Goal: Information Seeking & Learning: Learn about a topic

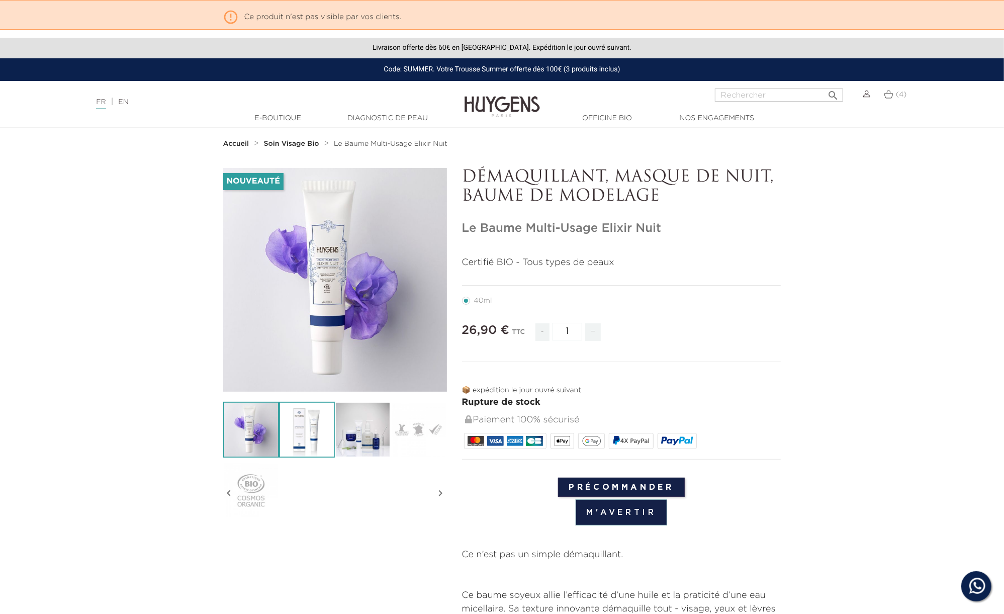
click at [315, 417] on img at bounding box center [307, 430] width 56 height 56
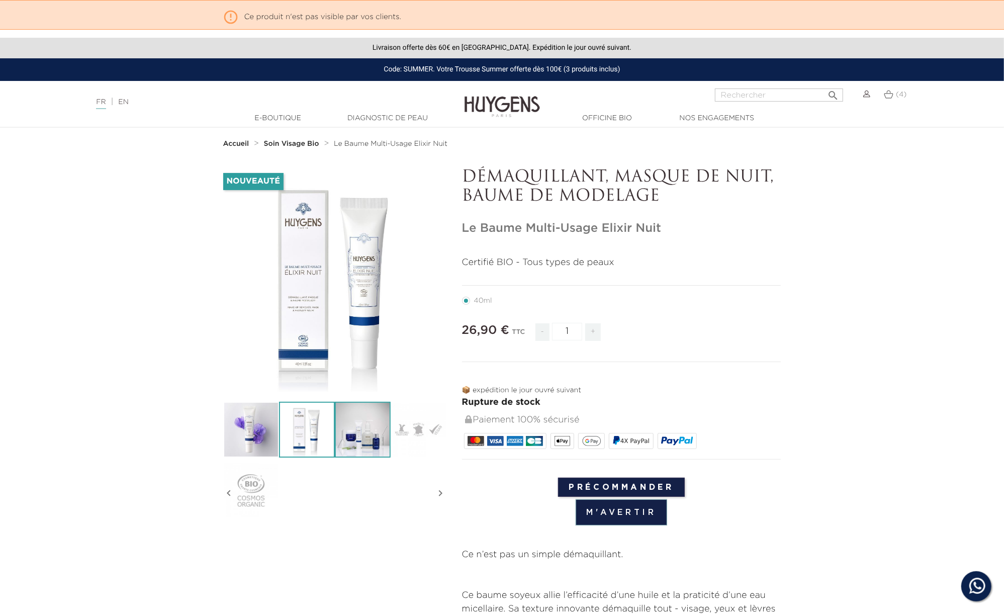
click at [364, 424] on img at bounding box center [363, 430] width 56 height 56
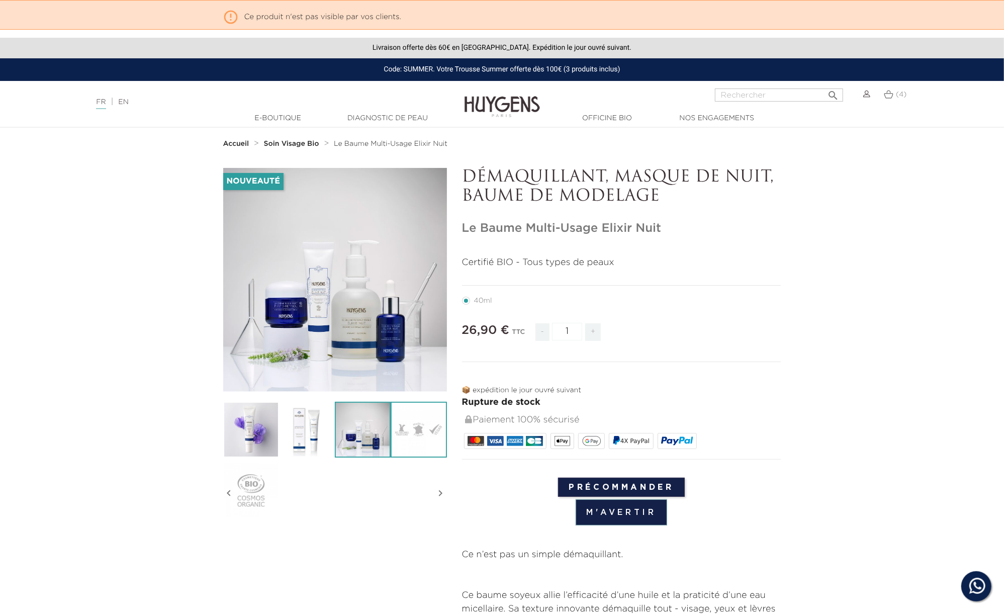
click at [415, 429] on img at bounding box center [419, 430] width 56 height 56
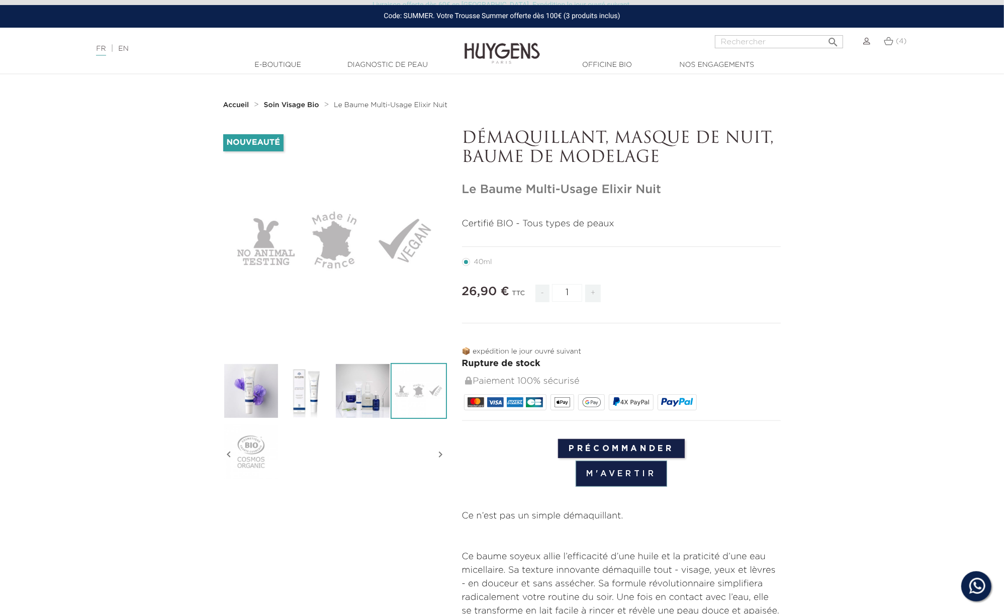
scroll to position [39, 0]
drag, startPoint x: 617, startPoint y: 134, endPoint x: 664, endPoint y: 156, distance: 51.7
click at [664, 156] on p "DÉMAQUILLANT, MASQUE DE NUIT, BAUME DE MODELAGE" at bounding box center [621, 148] width 319 height 39
drag, startPoint x: 664, startPoint y: 152, endPoint x: 469, endPoint y: 131, distance: 195.7
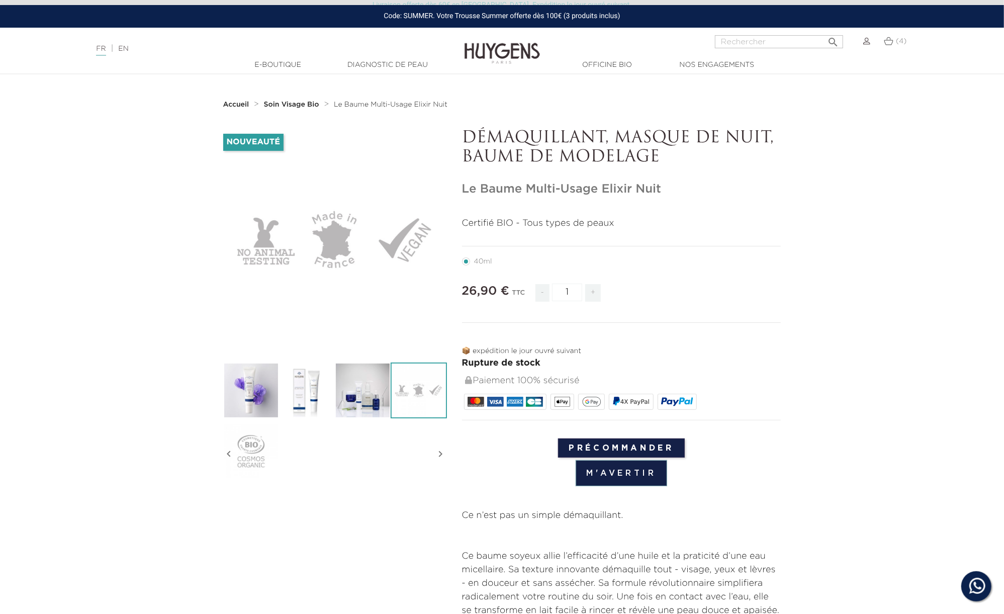
click at [469, 130] on p "DÉMAQUILLANT, MASQUE DE NUIT, BAUME DE MODELAGE" at bounding box center [621, 148] width 319 height 39
copy p "DÉMAQUILLANT, MASQUE DE NUIT, BAUME DE MODELAGE"
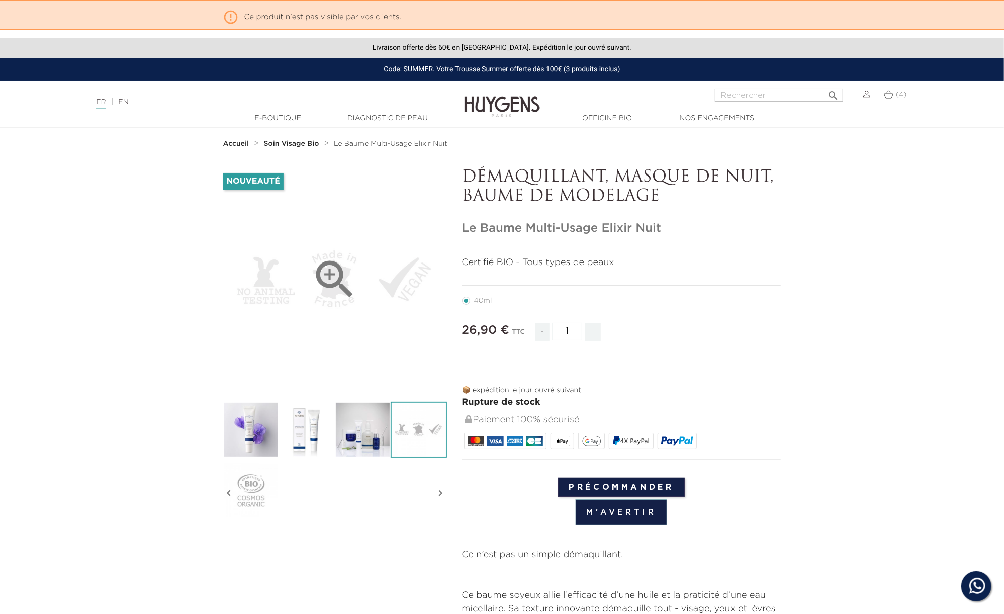
scroll to position [0, 0]
click at [652, 279] on div "Certifié BIO - Tous types de peaux 40ml 26,90 €" at bounding box center [621, 483] width 319 height 455
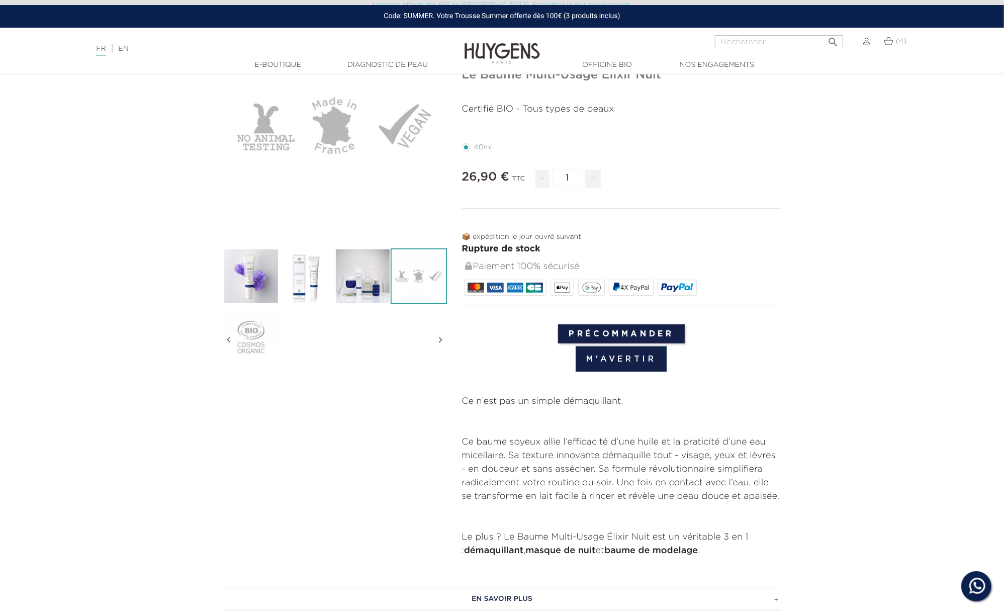
scroll to position [155, 0]
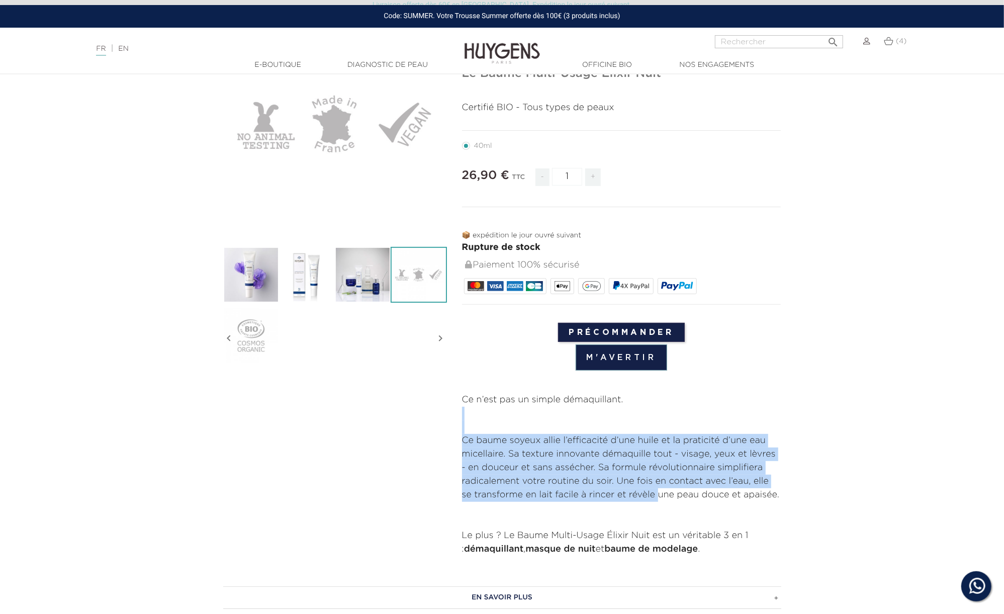
drag, startPoint x: 639, startPoint y: 409, endPoint x: 658, endPoint y: 492, distance: 84.9
click at [658, 492] on div "Ce n’est pas un simple démaquillant. Ce baume soyeux allie l’efficacité d’une h…" at bounding box center [621, 474] width 319 height 163
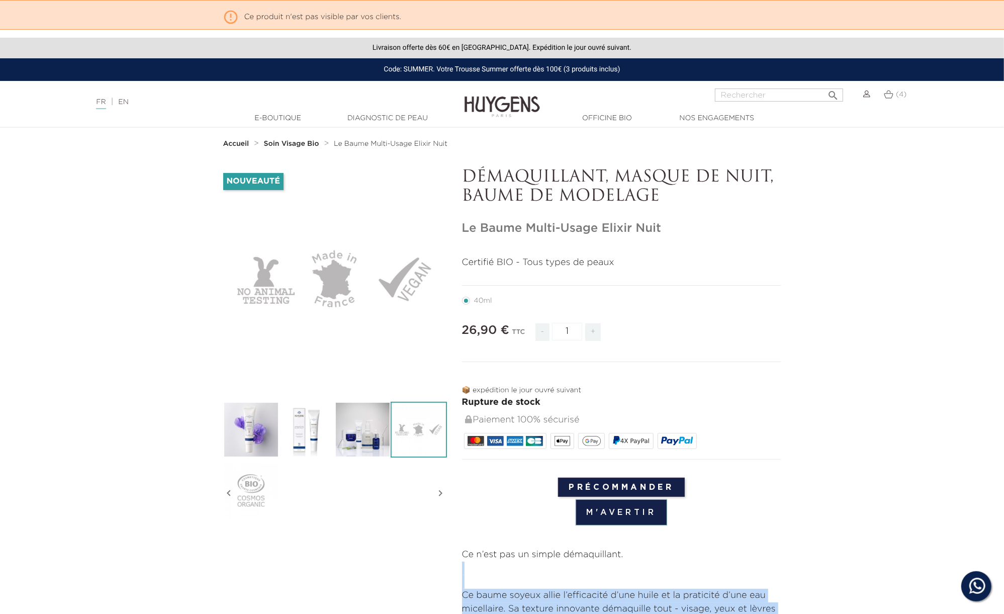
scroll to position [0, 0]
drag, startPoint x: 666, startPoint y: 185, endPoint x: 586, endPoint y: 169, distance: 81.4
click at [586, 169] on p "DÉMAQUILLANT, MASQUE DE NUIT, BAUME DE MODELAGE" at bounding box center [621, 187] width 319 height 39
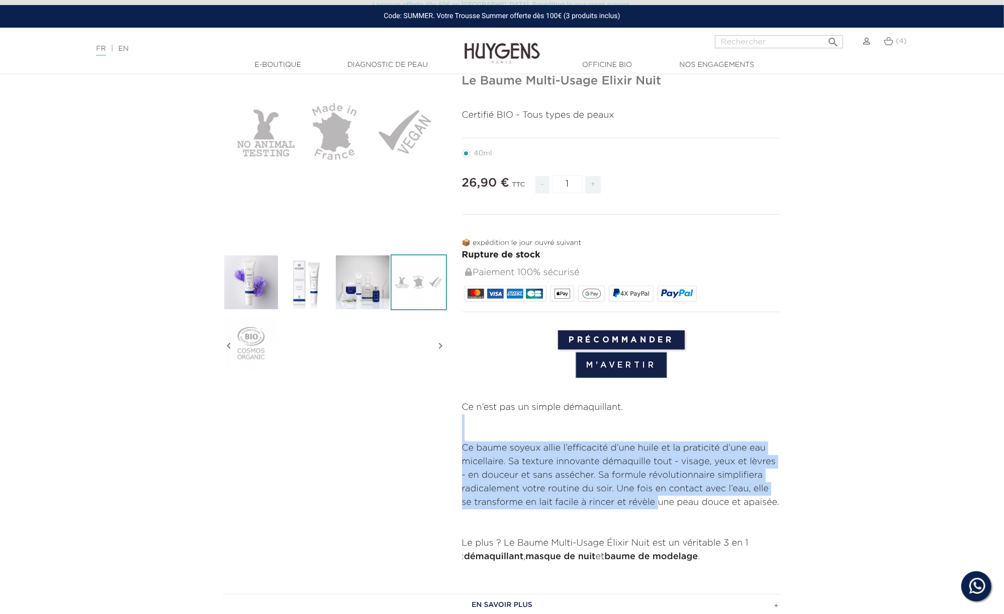
scroll to position [165, 0]
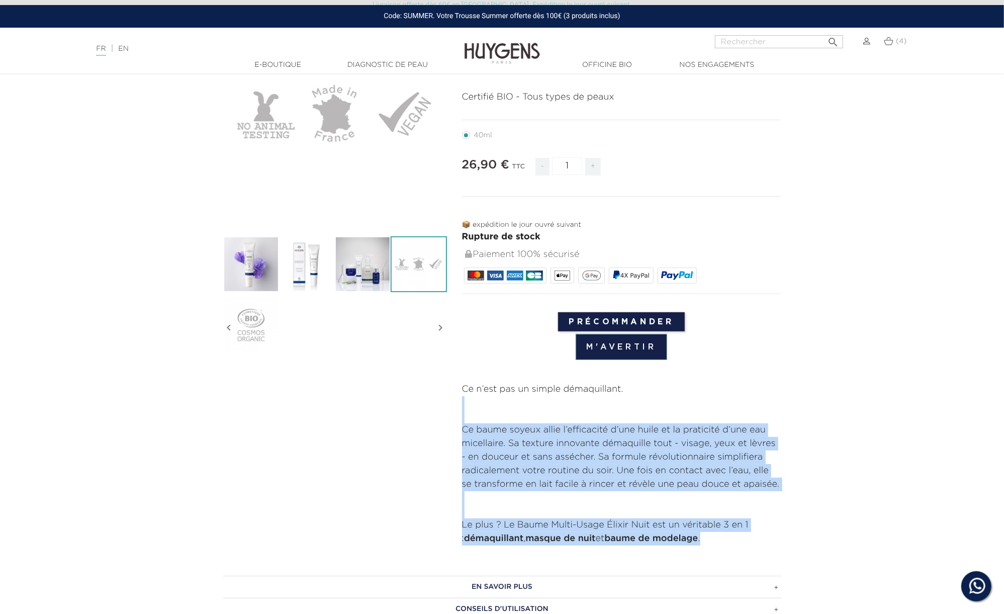
drag, startPoint x: 618, startPoint y: 414, endPoint x: 734, endPoint y: 532, distance: 165.3
click at [734, 532] on div "Ce n’est pas un simple démaquillant. Ce baume soyeux allie l’efficacité d’une h…" at bounding box center [621, 464] width 319 height 163
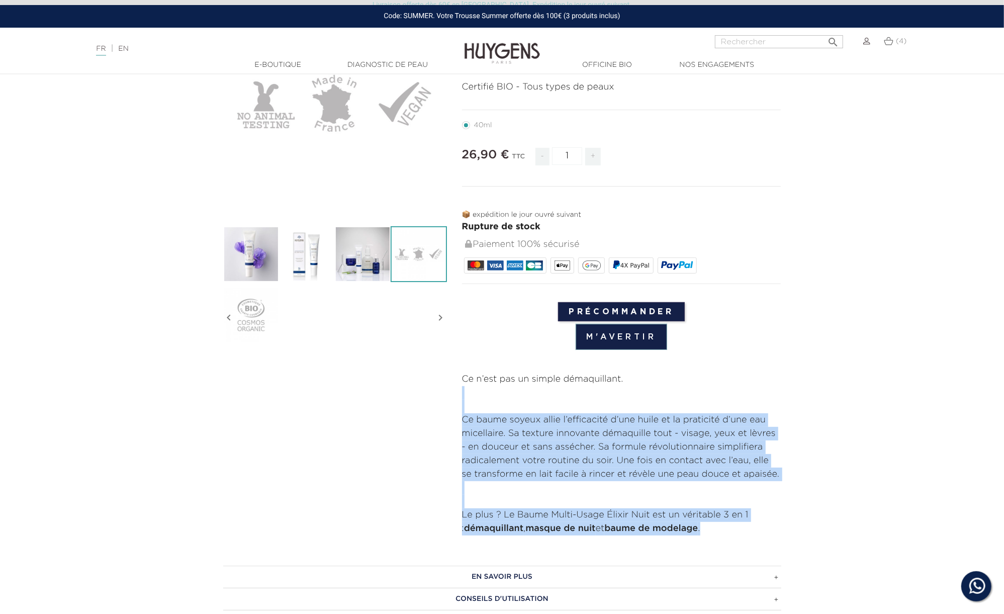
scroll to position [180, 0]
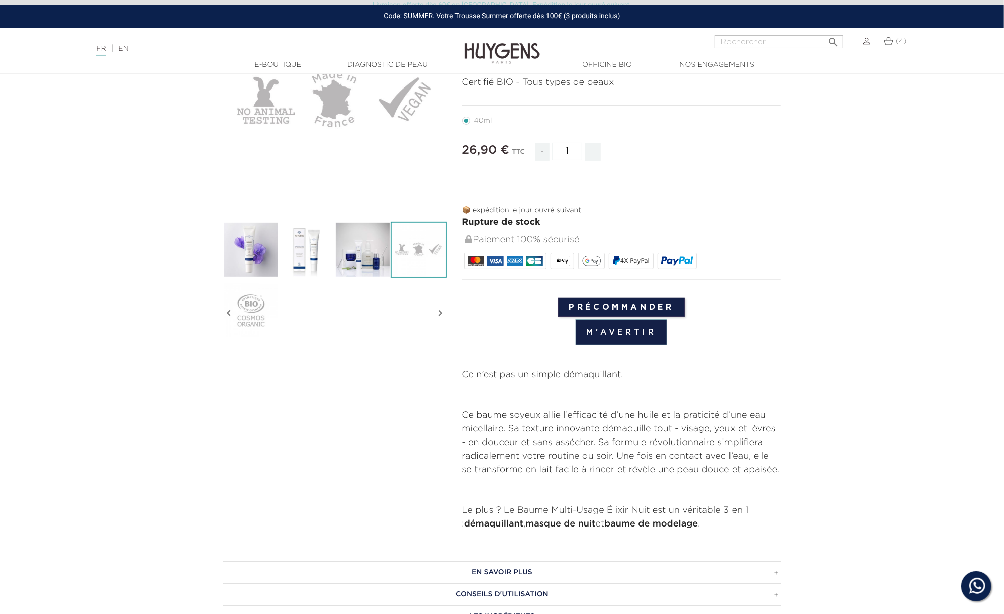
click at [721, 518] on p "Le plus ? Le Baume Multi-Usage Élixir Nuit est un véritable 3 en 1 : démaquilla…" at bounding box center [621, 517] width 319 height 27
drag, startPoint x: 730, startPoint y: 518, endPoint x: 694, endPoint y: 507, distance: 37.7
click at [694, 507] on p "Le plus ? Le Baume Multi-Usage Élixir Nuit est un véritable 3 en 1 : démaquilla…" at bounding box center [621, 517] width 319 height 27
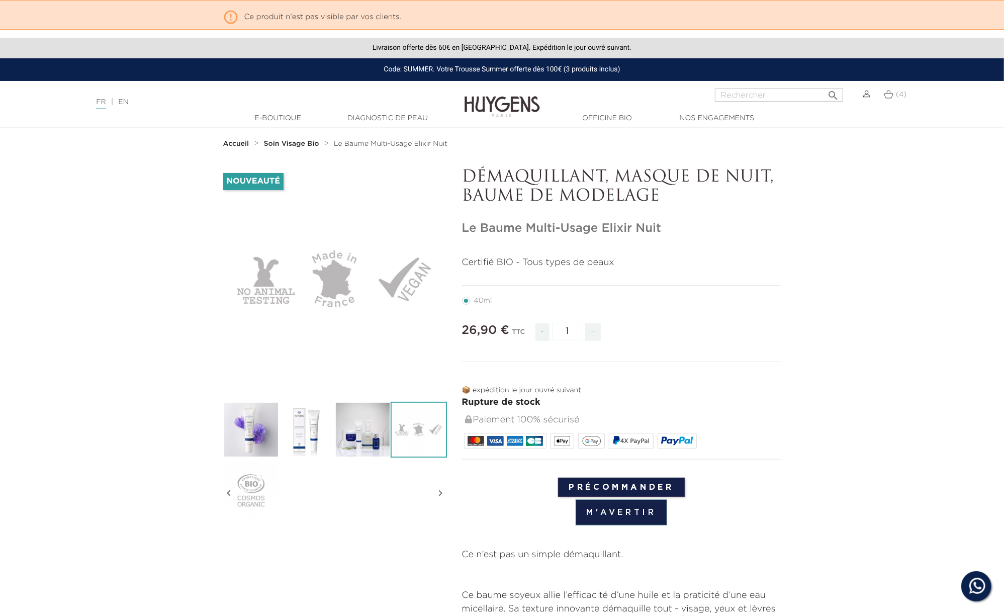
scroll to position [0, 0]
